Goal: Transaction & Acquisition: Purchase product/service

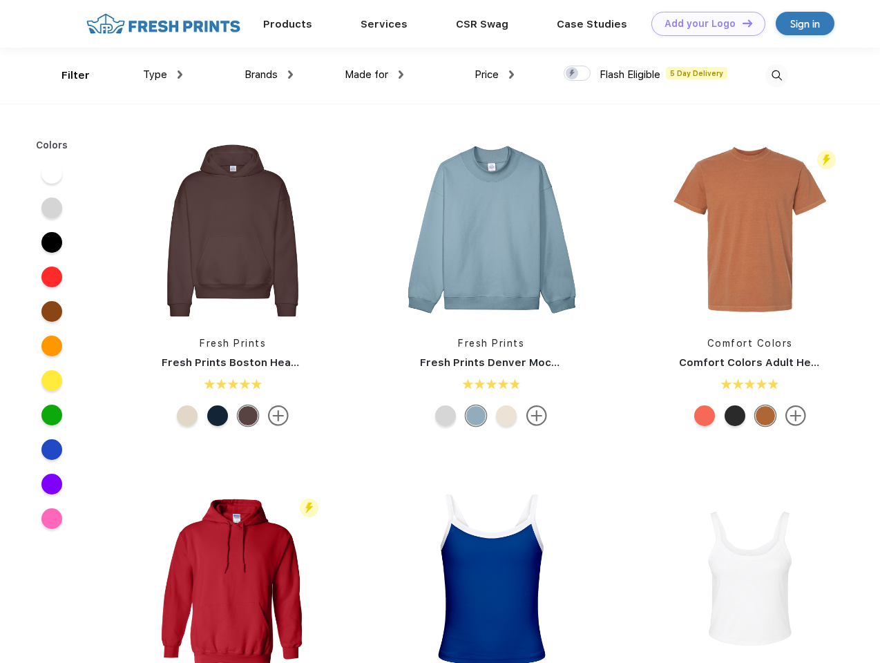
scroll to position [1, 0]
click at [704, 23] on link "Add your Logo Design Tool" at bounding box center [709, 24] width 114 height 24
click at [0, 0] on div "Design Tool" at bounding box center [0, 0] width 0 height 0
click at [742, 23] on link "Add your Logo Design Tool" at bounding box center [709, 24] width 114 height 24
click at [66, 75] on div "Filter" at bounding box center [76, 76] width 28 height 16
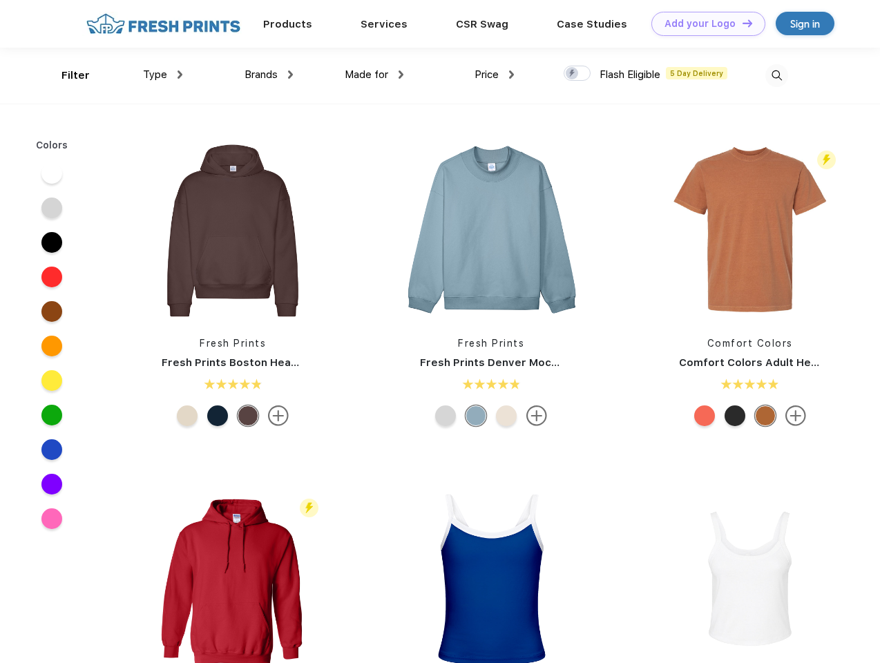
click at [163, 75] on span "Type" at bounding box center [155, 74] width 24 height 12
click at [269, 75] on span "Brands" at bounding box center [261, 74] width 33 height 12
click at [375, 75] on span "Made for" at bounding box center [367, 74] width 44 height 12
click at [495, 75] on span "Price" at bounding box center [487, 74] width 24 height 12
click at [578, 74] on div at bounding box center [577, 73] width 27 height 15
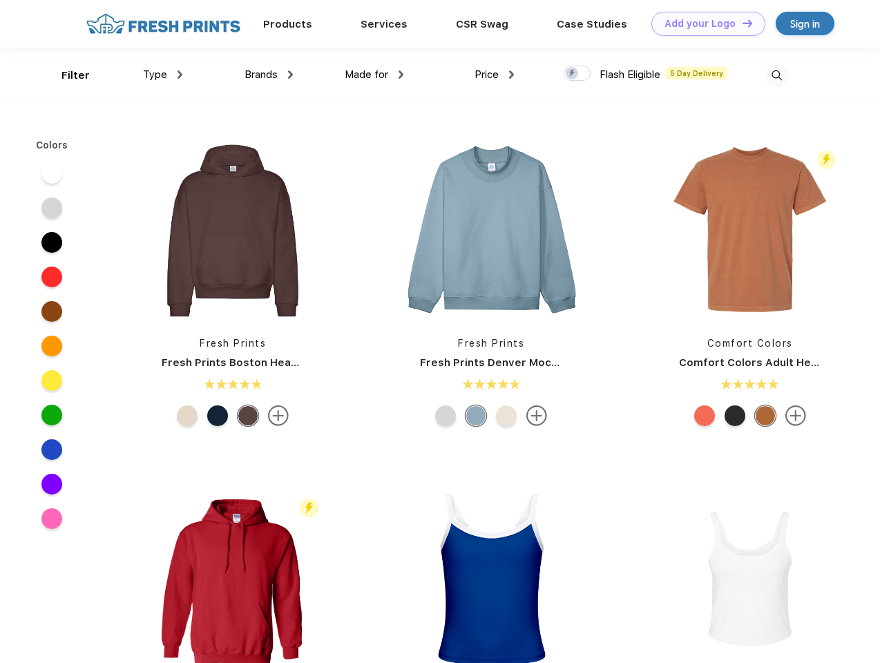
click at [573, 74] on input "checkbox" at bounding box center [568, 69] width 9 height 9
click at [777, 75] on img at bounding box center [777, 75] width 23 height 23
